Goal: Check status: Check status

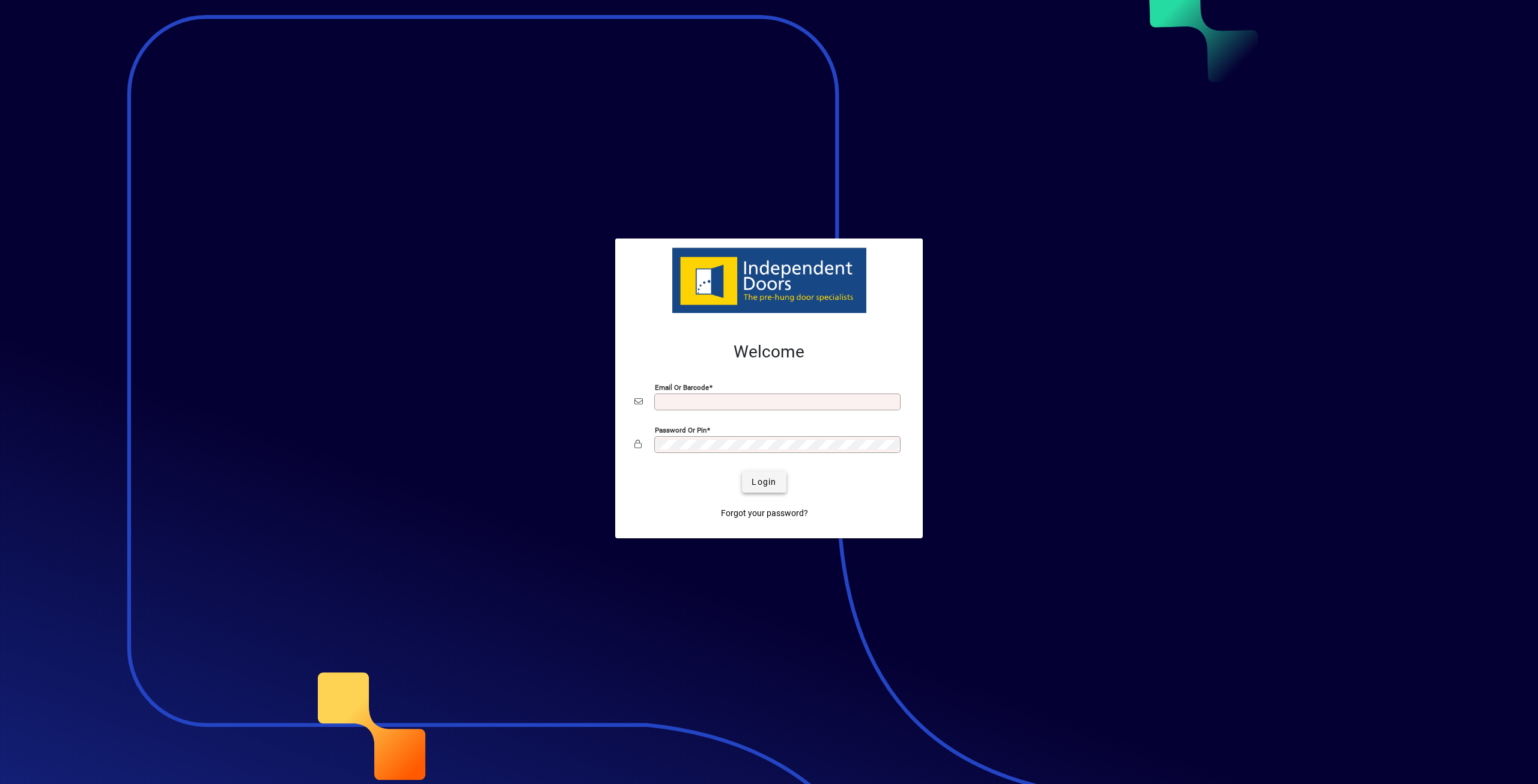
type input "**********"
click at [762, 484] on span "Login" at bounding box center [763, 482] width 25 height 13
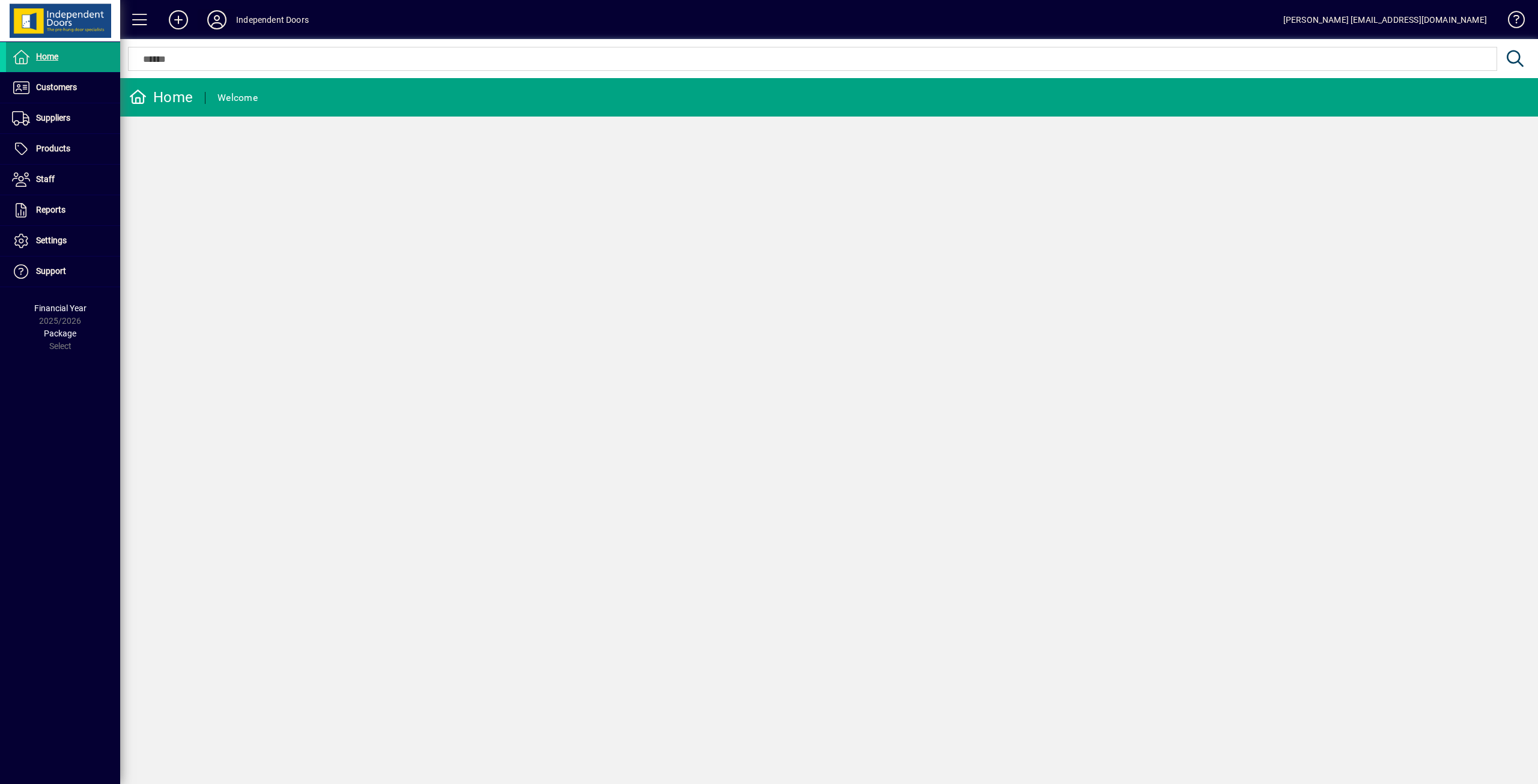
click at [222, 18] on icon at bounding box center [217, 19] width 24 height 19
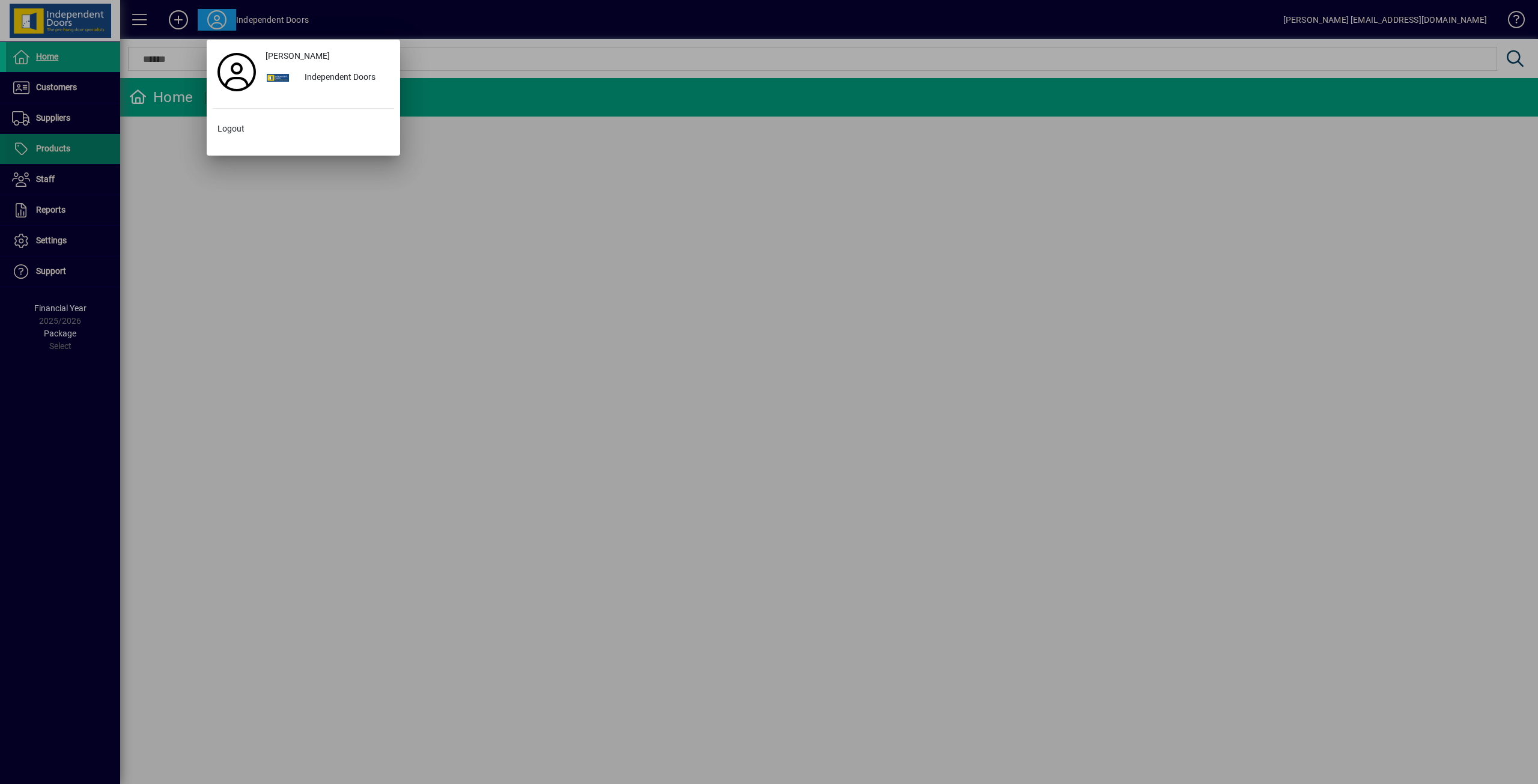
drag, startPoint x: 217, startPoint y: 226, endPoint x: 16, endPoint y: 148, distance: 215.6
click at [207, 218] on div at bounding box center [769, 392] width 1538 height 784
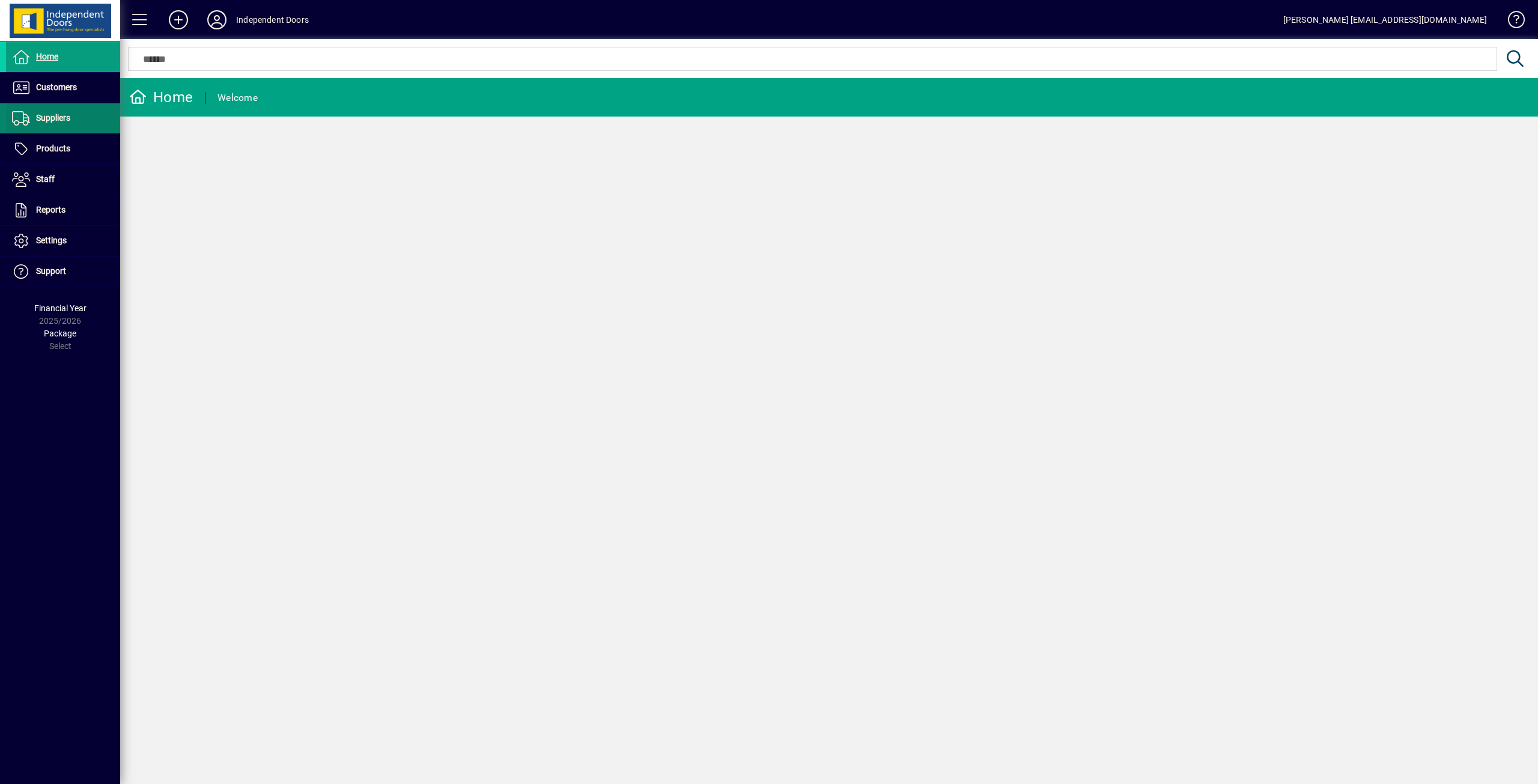
click at [43, 113] on span "Suppliers" at bounding box center [52, 118] width 34 height 10
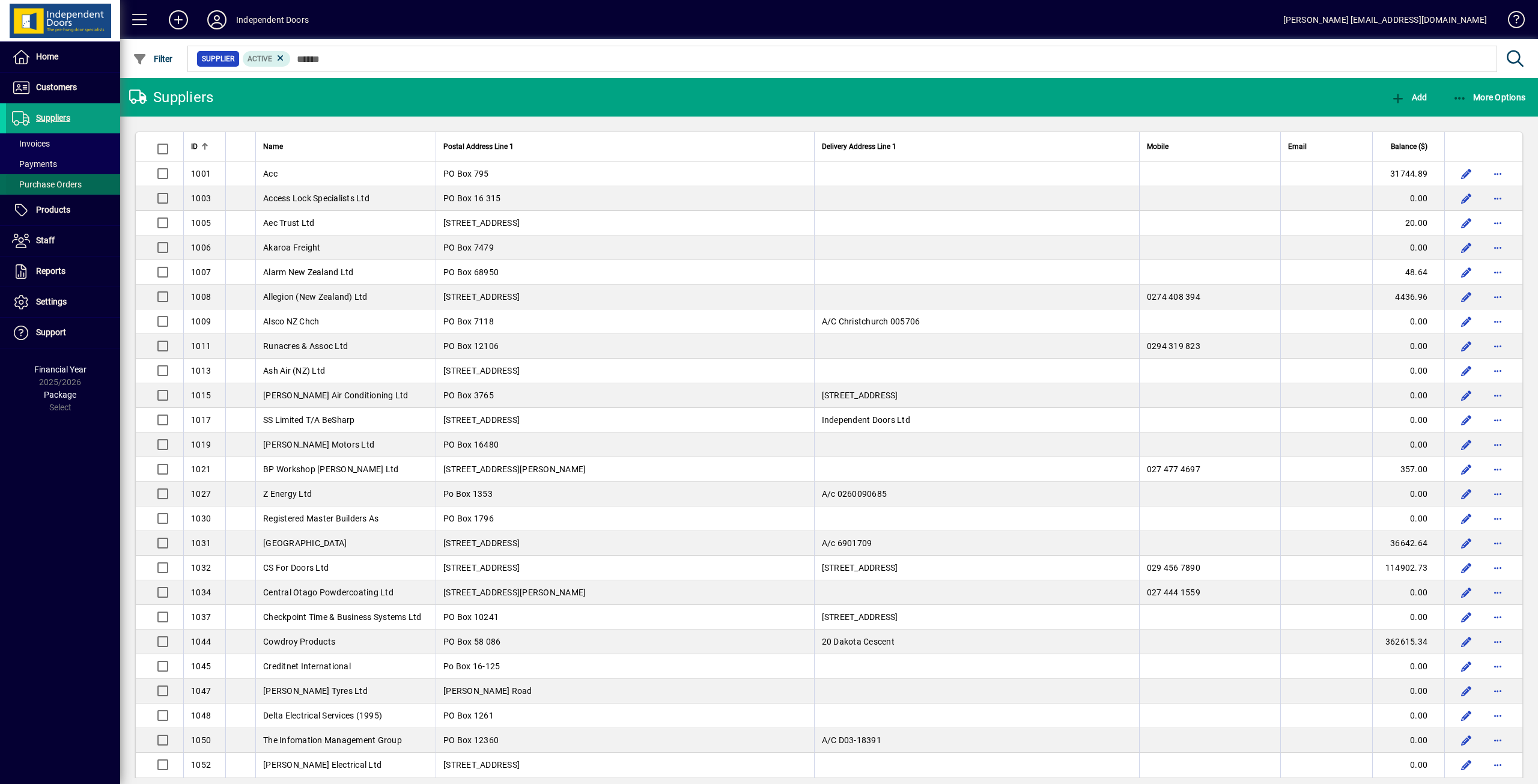
click at [39, 187] on span "Purchase Orders" at bounding box center [47, 185] width 69 height 10
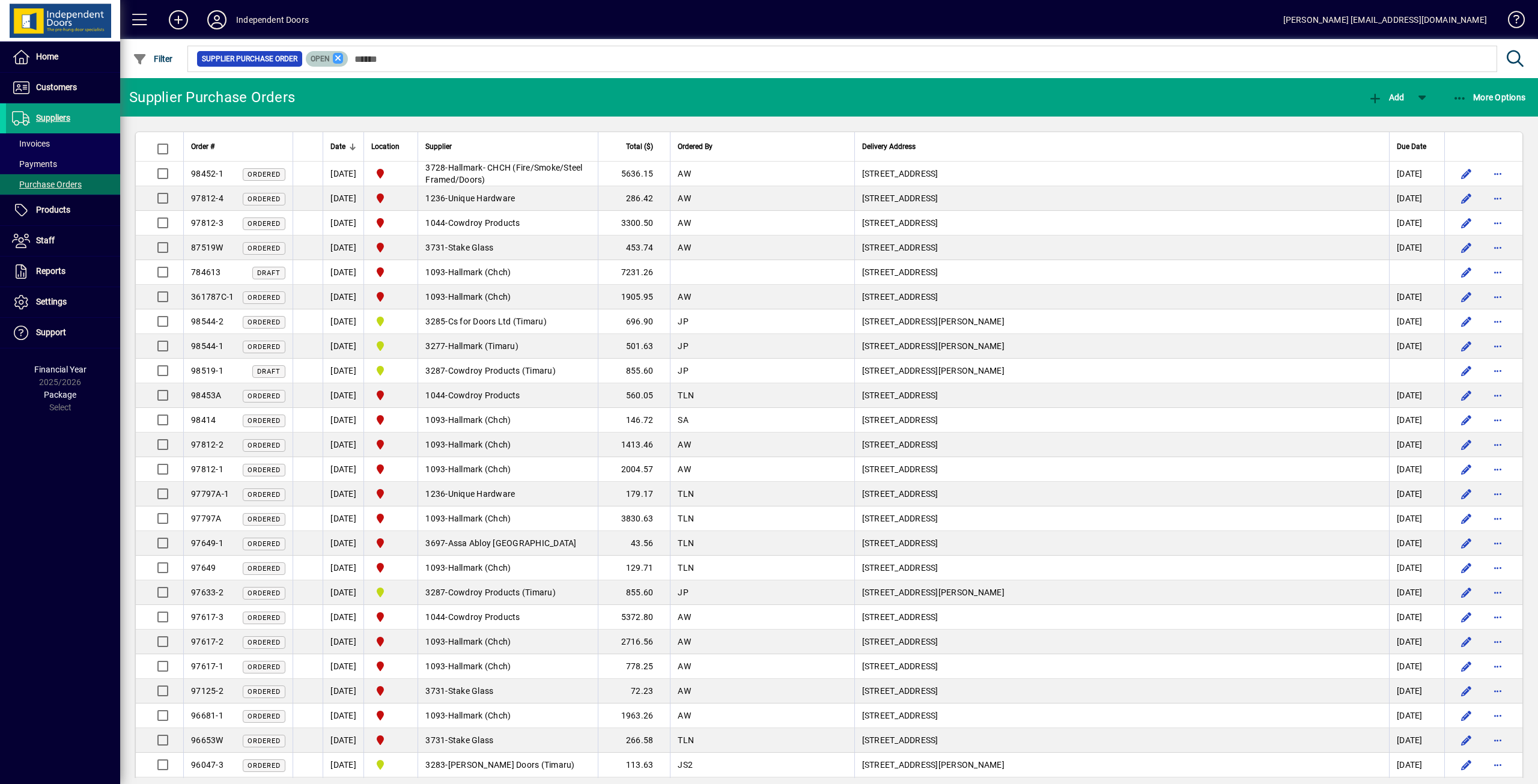
click at [338, 55] on icon at bounding box center [338, 58] width 11 height 11
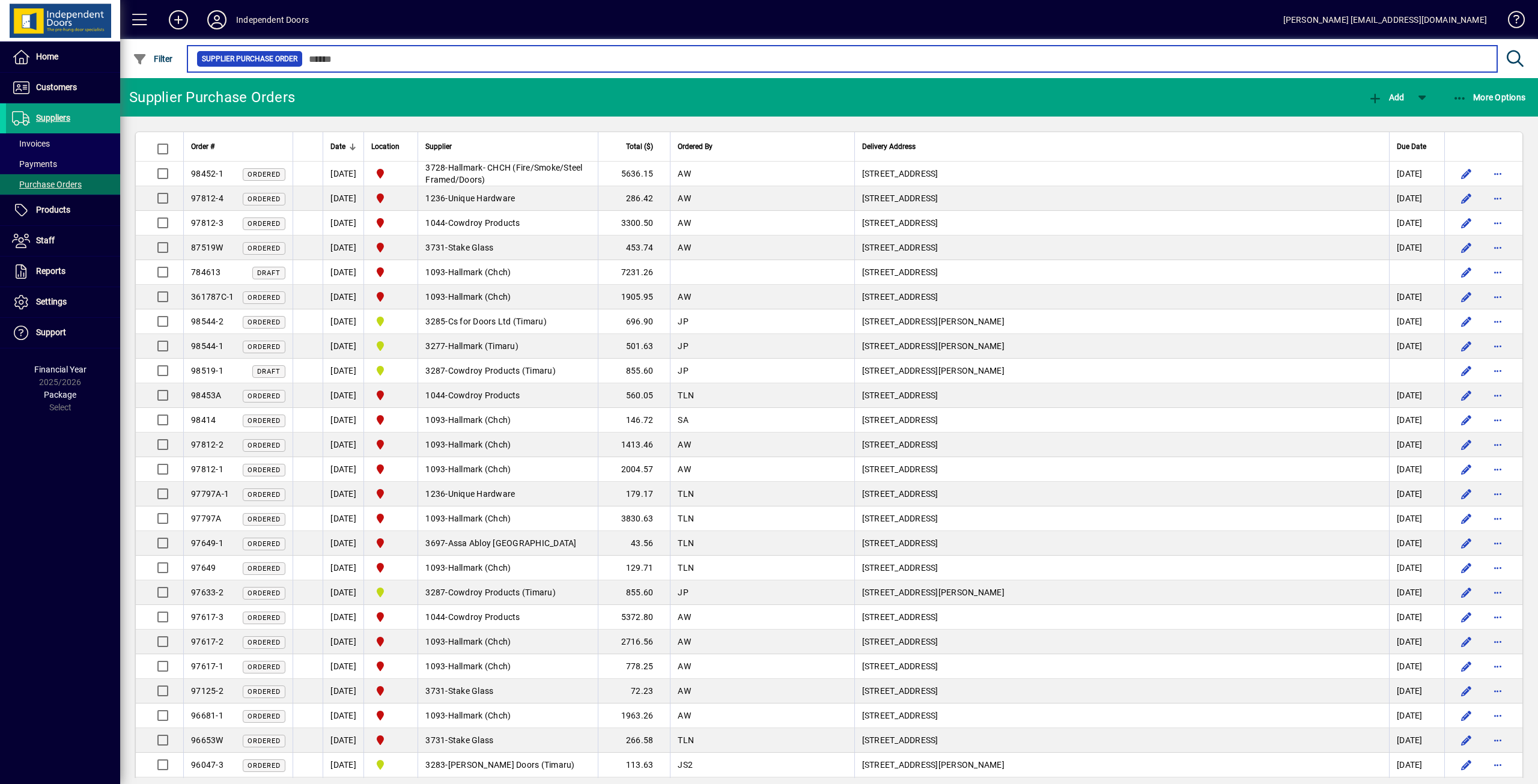
click at [366, 62] on input "text" at bounding box center [895, 58] width 1184 height 16
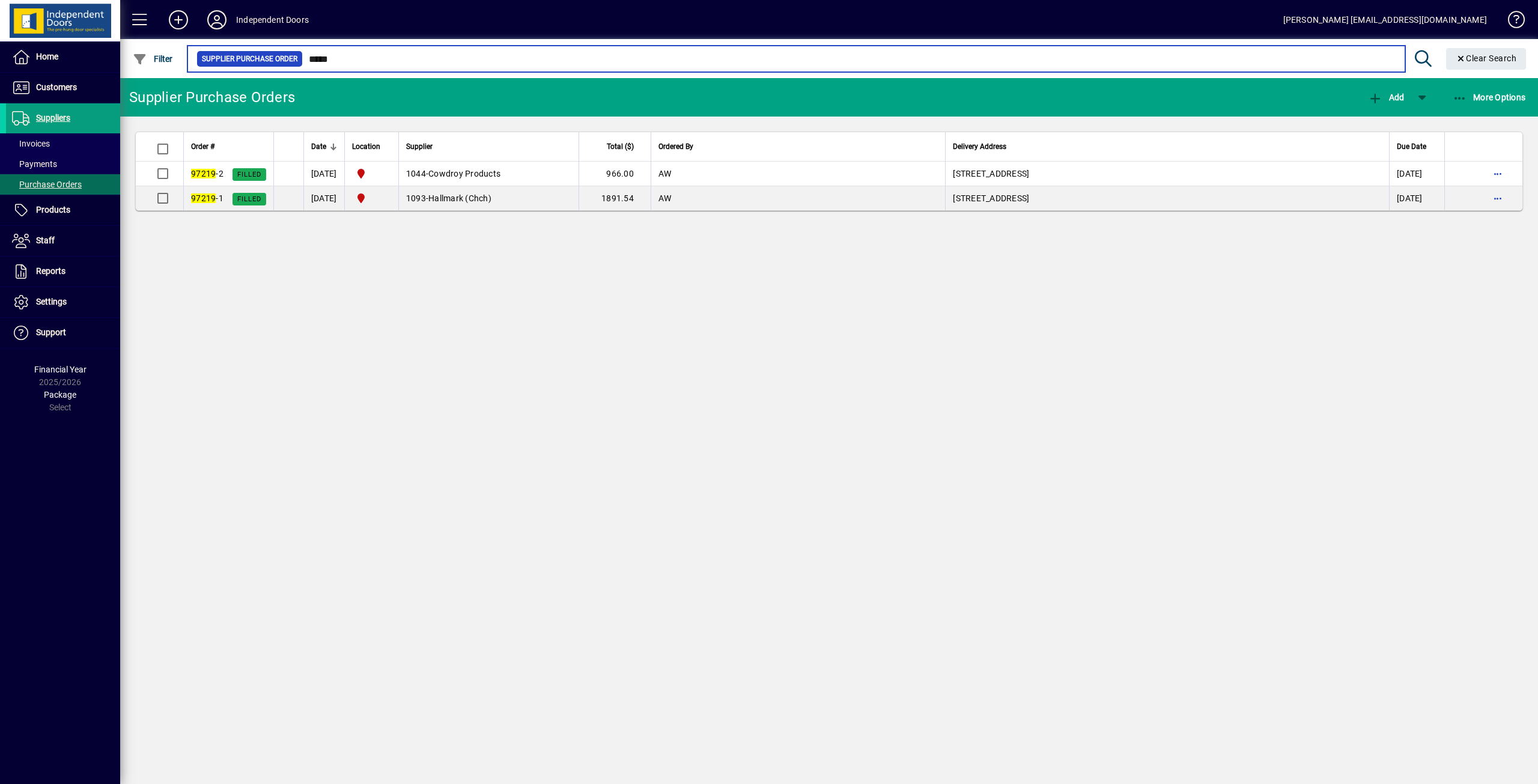
type input "*****"
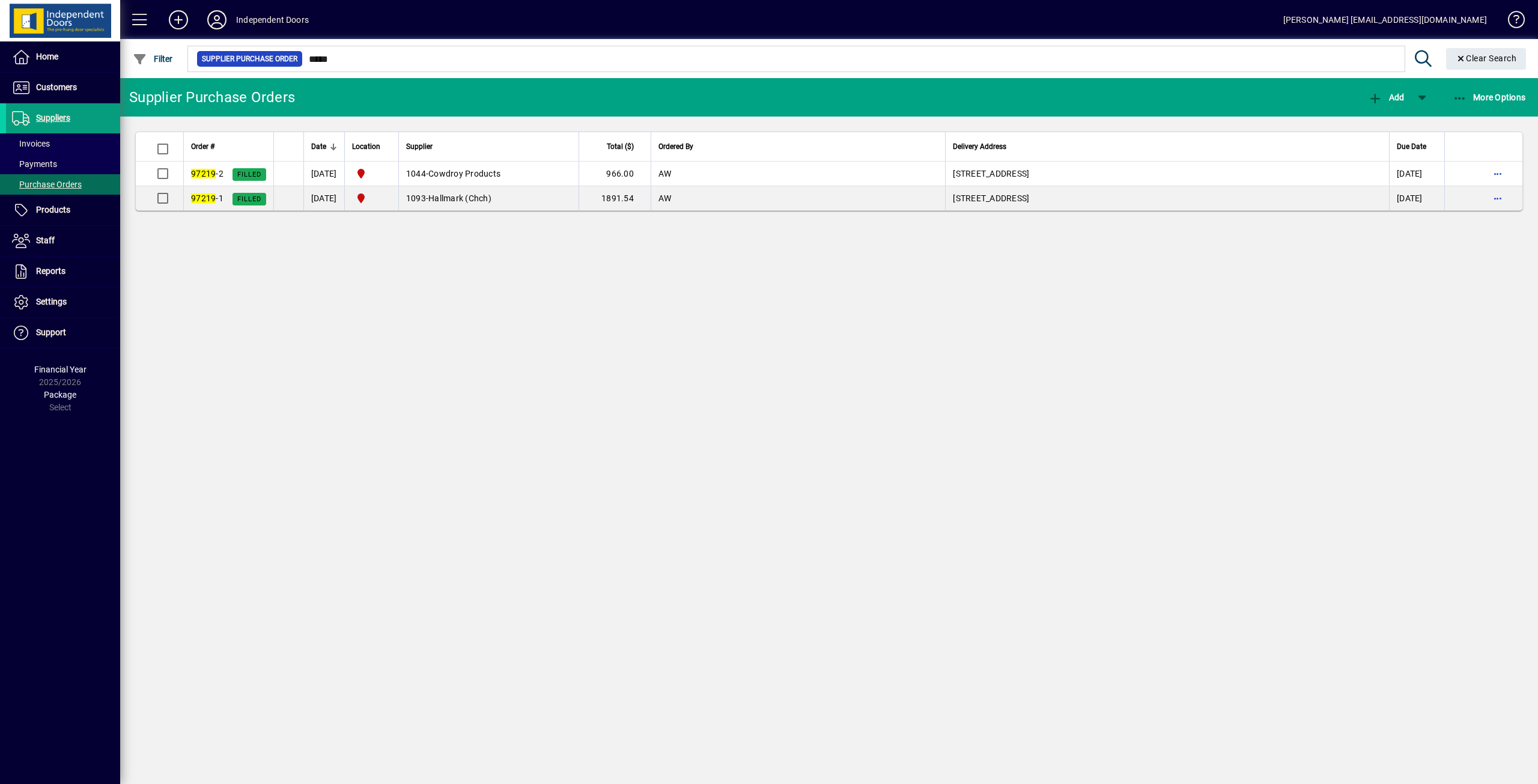
click at [215, 15] on icon at bounding box center [217, 19] width 24 height 19
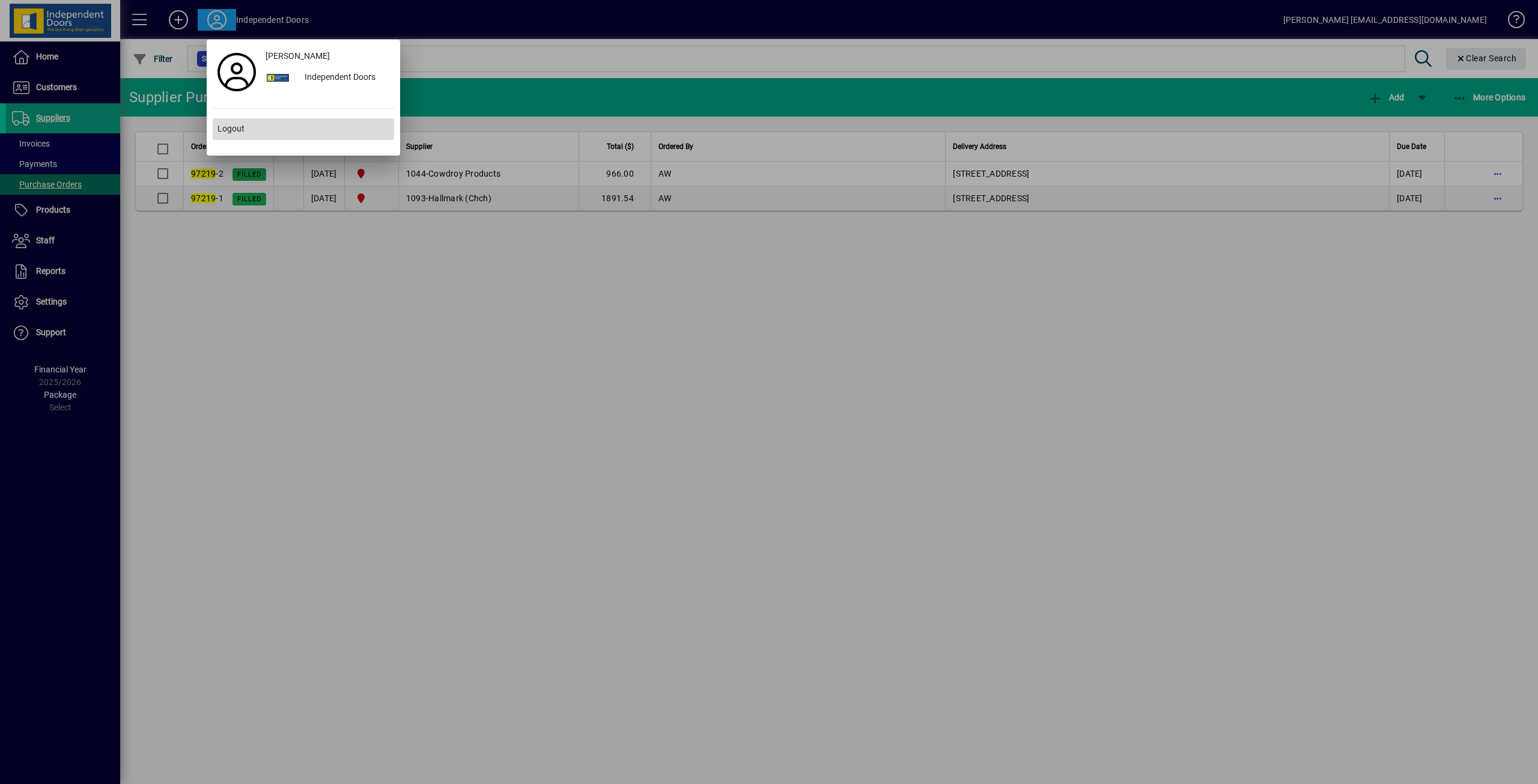
click at [235, 126] on span "Logout" at bounding box center [231, 129] width 27 height 13
